Goal: Transaction & Acquisition: Book appointment/travel/reservation

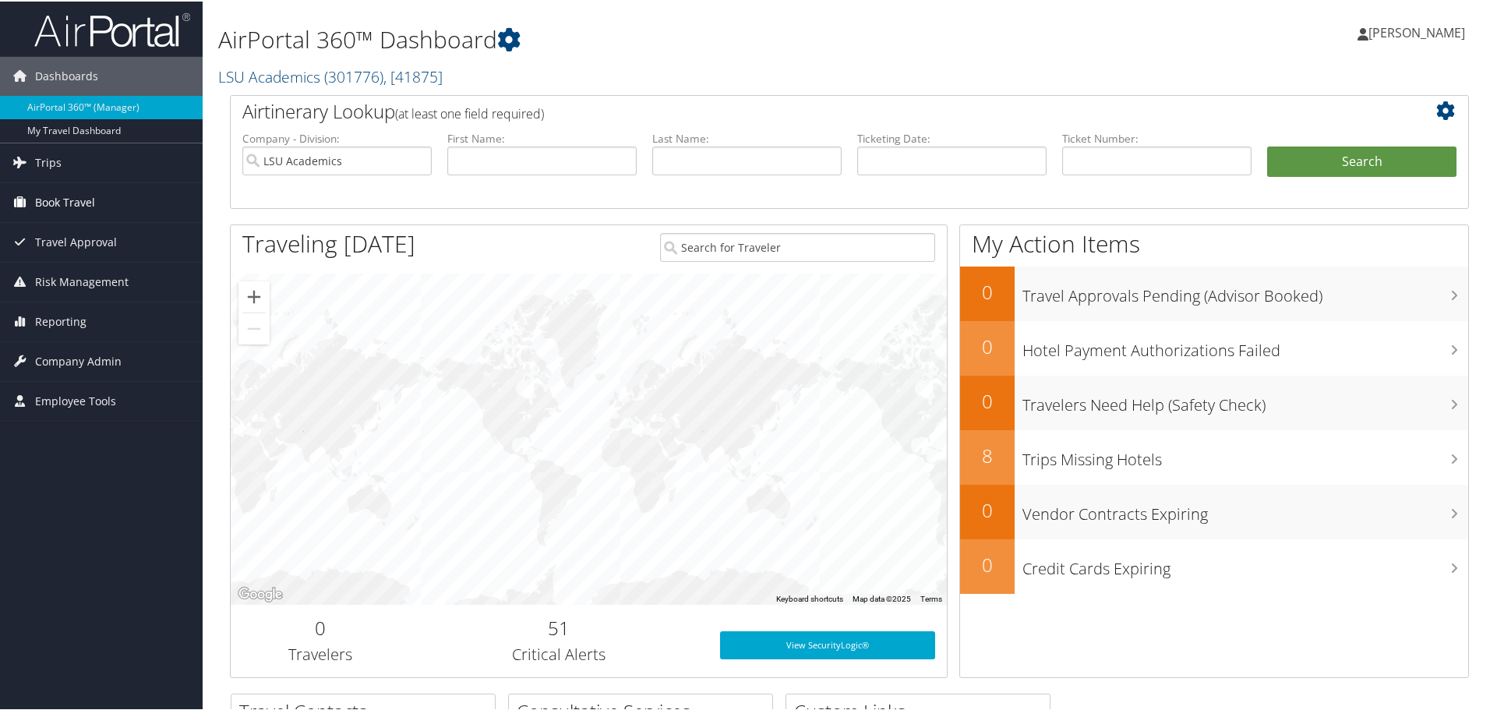
click at [46, 196] on span "Book Travel" at bounding box center [65, 201] width 60 height 39
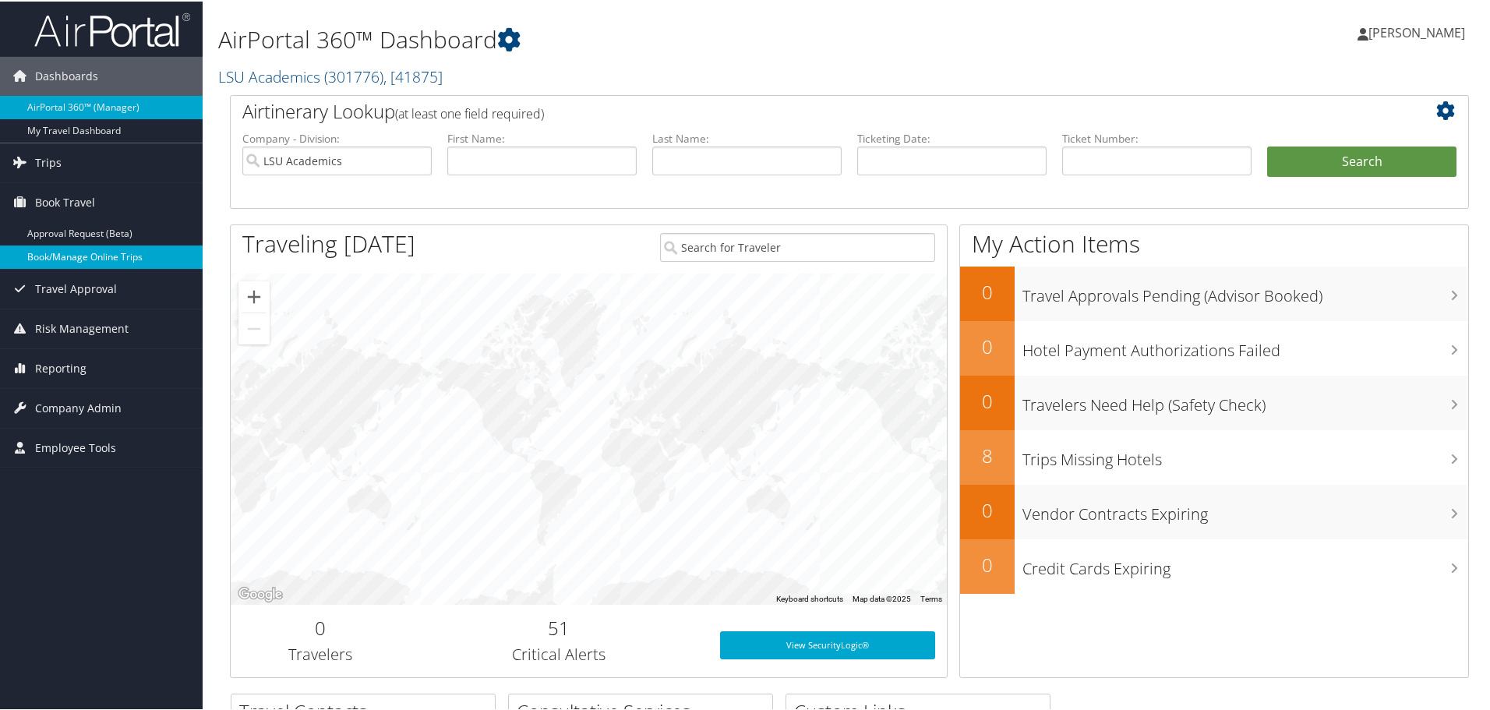
click at [58, 257] on link "Book/Manage Online Trips" at bounding box center [101, 255] width 203 height 23
